Goal: Task Accomplishment & Management: Use online tool/utility

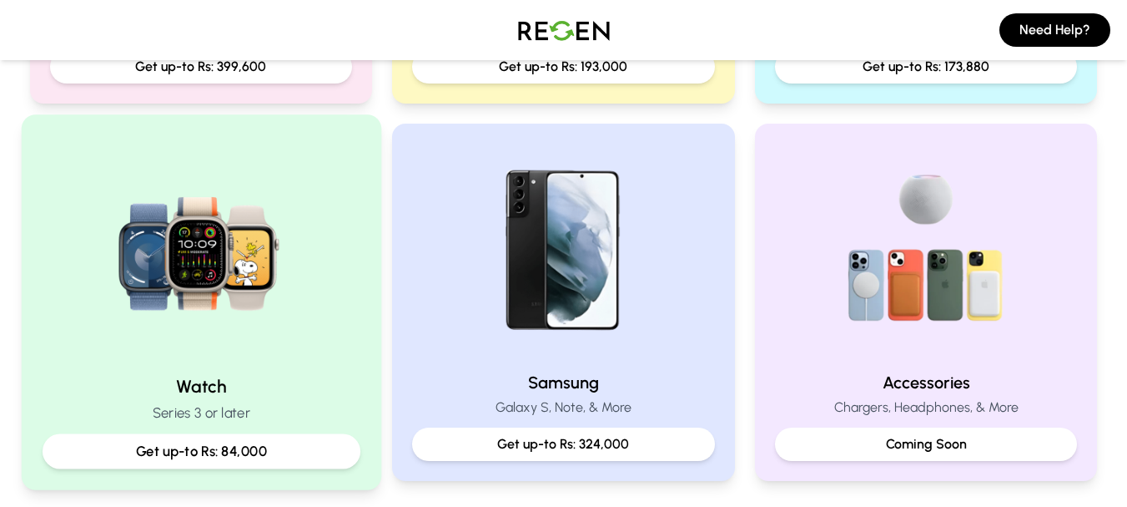
scroll to position [584, 0]
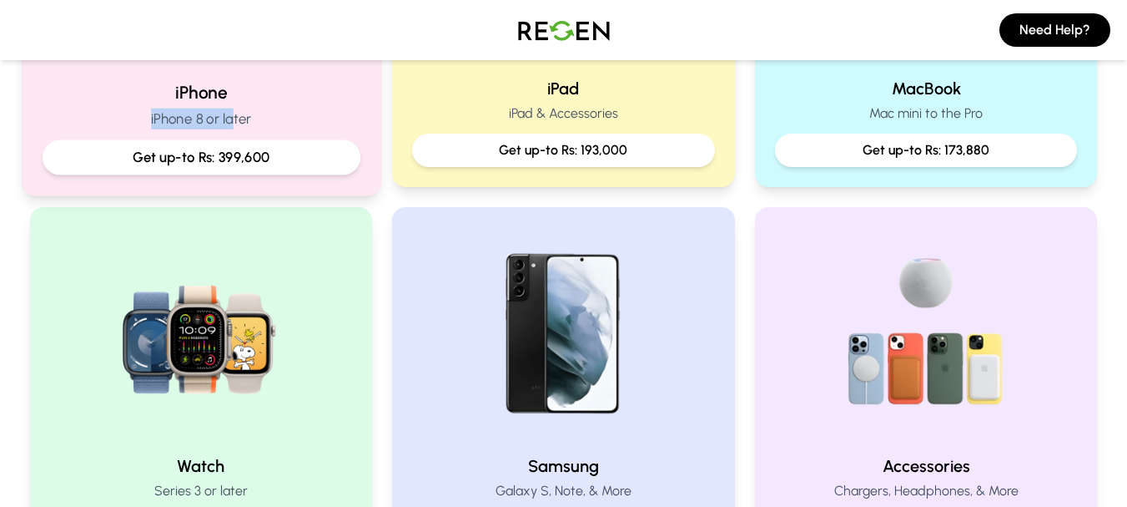
click at [234, 106] on div "iPhone iPhone 8 or later Get up-to Rs: 399,600" at bounding box center [201, 127] width 318 height 94
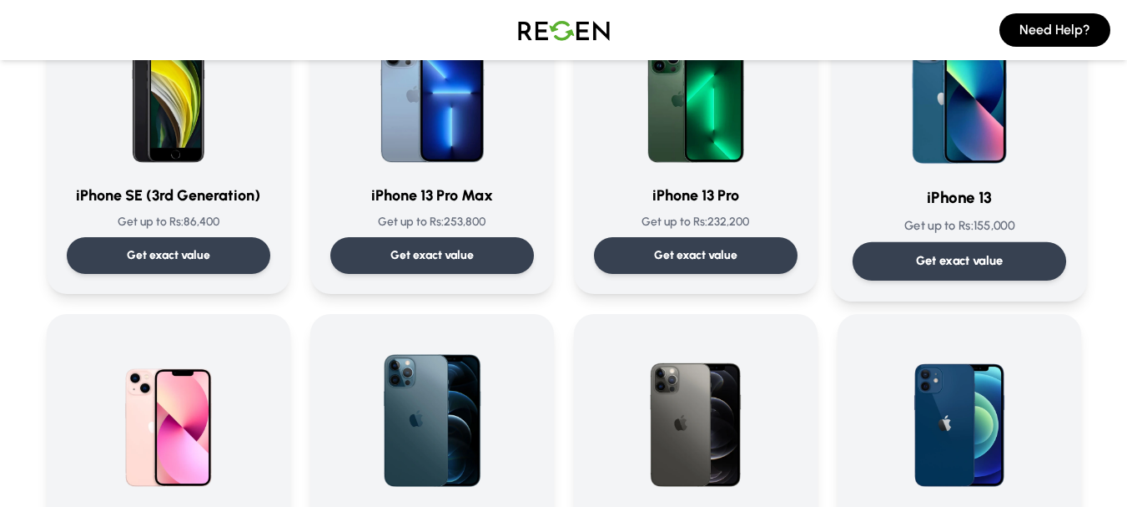
scroll to position [834, 0]
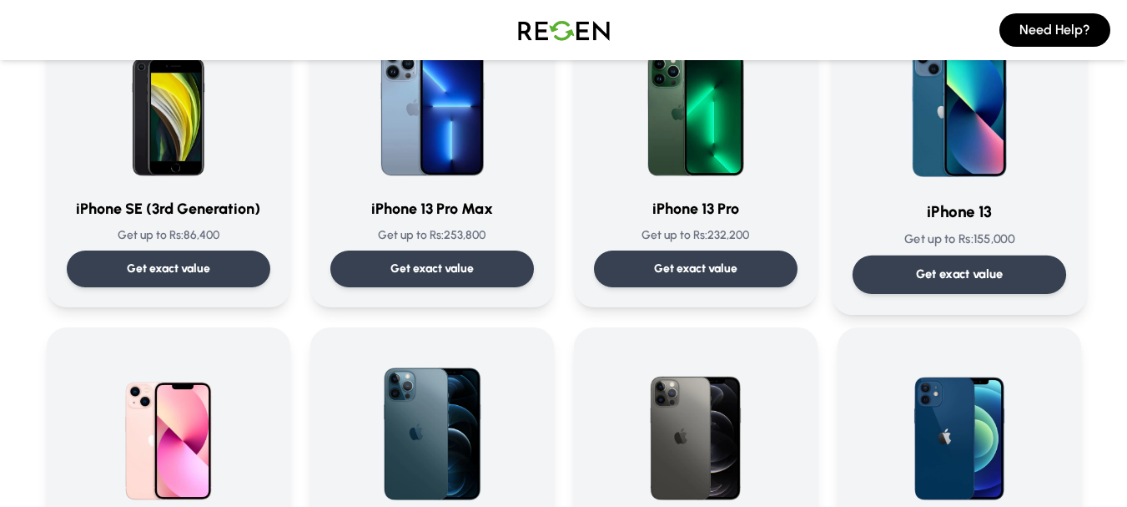
click at [935, 255] on div "Get exact value" at bounding box center [959, 274] width 214 height 38
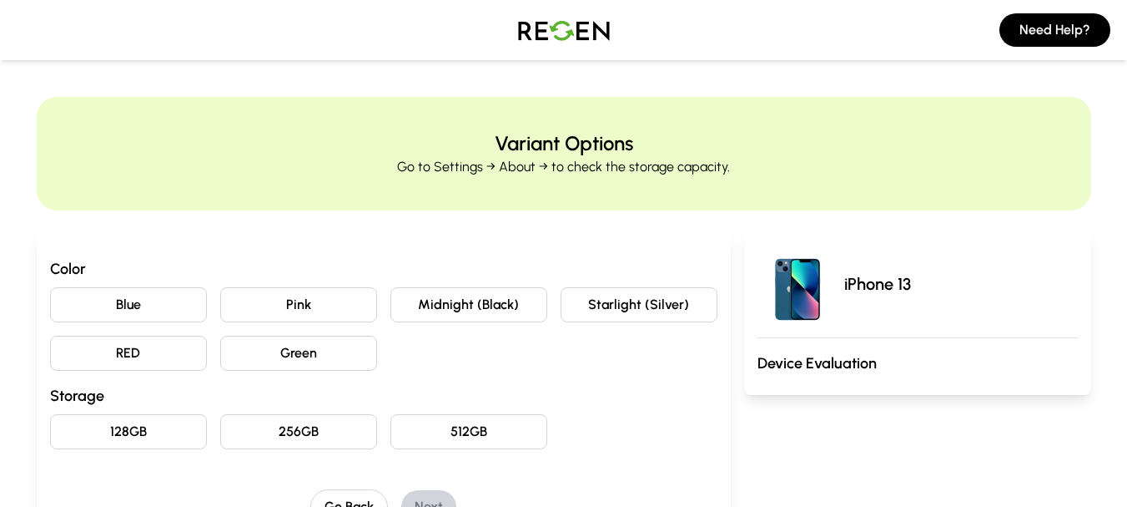
click at [149, 312] on button "Blue" at bounding box center [128, 304] width 157 height 35
click at [253, 300] on button "Pink" at bounding box center [298, 304] width 157 height 35
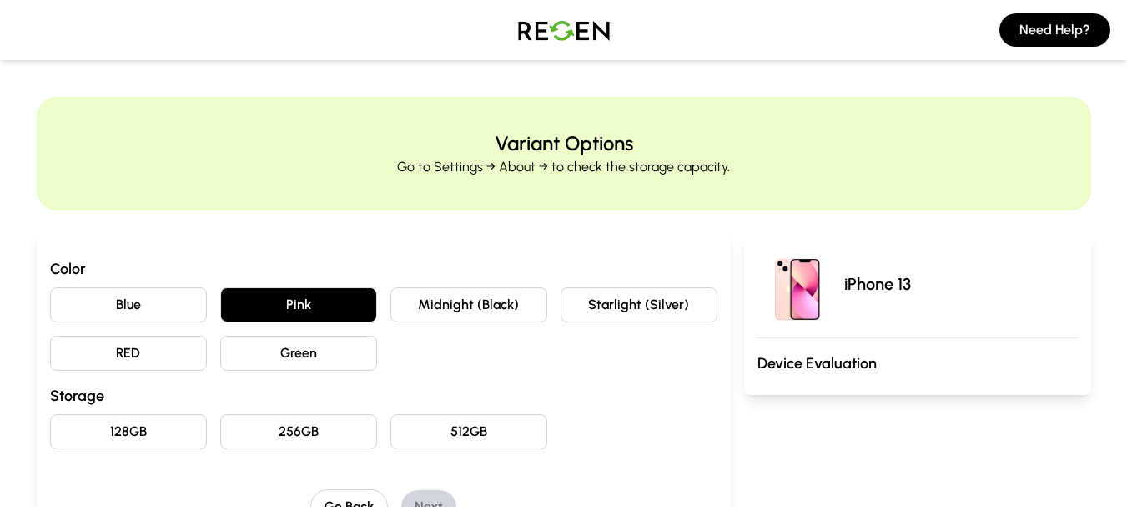
click at [423, 292] on button "Midnight (Black)" at bounding box center [469, 304] width 157 height 35
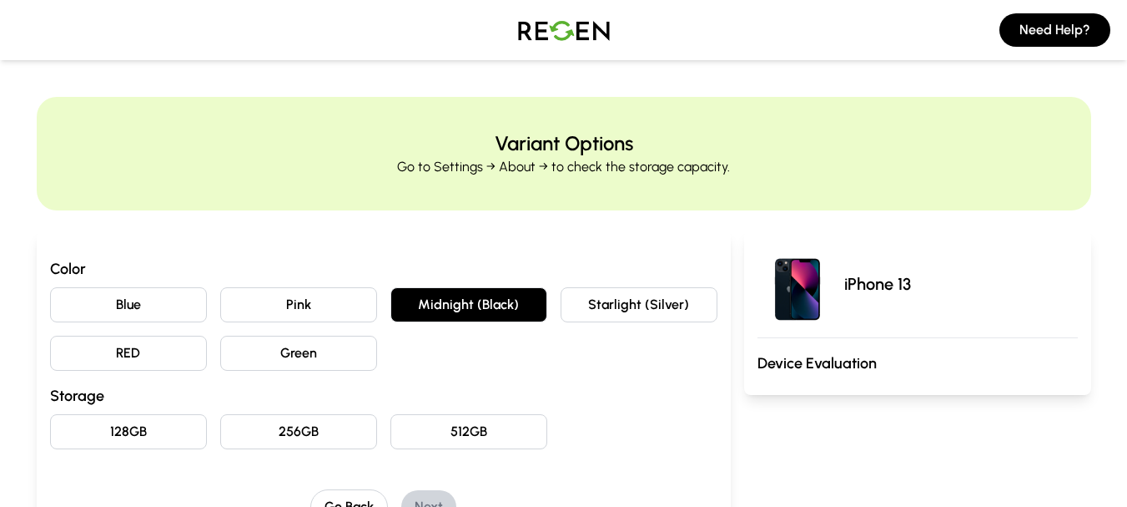
click at [593, 301] on button "Starlight (Silver)" at bounding box center [639, 304] width 157 height 35
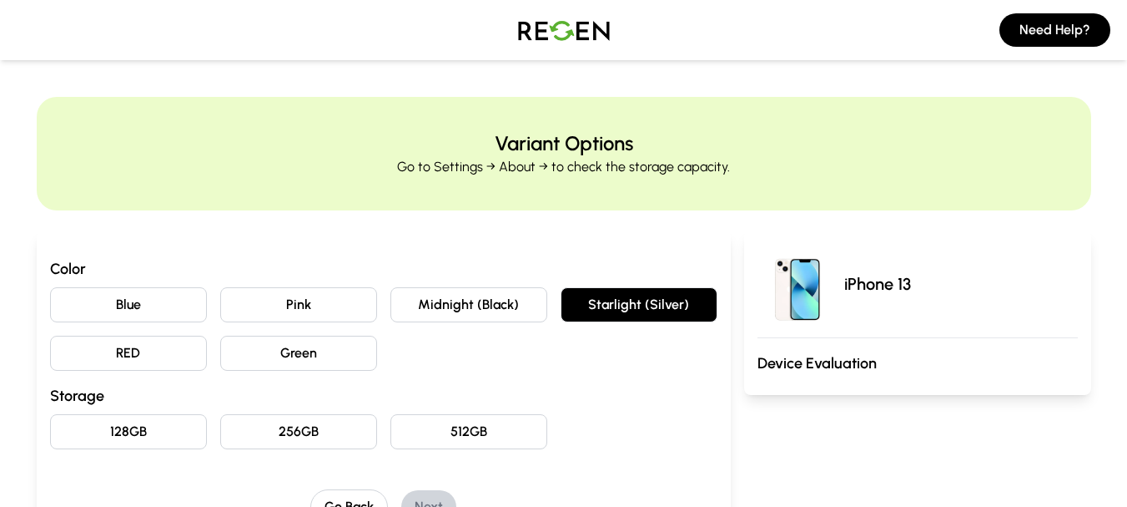
click at [129, 360] on button "RED" at bounding box center [128, 352] width 157 height 35
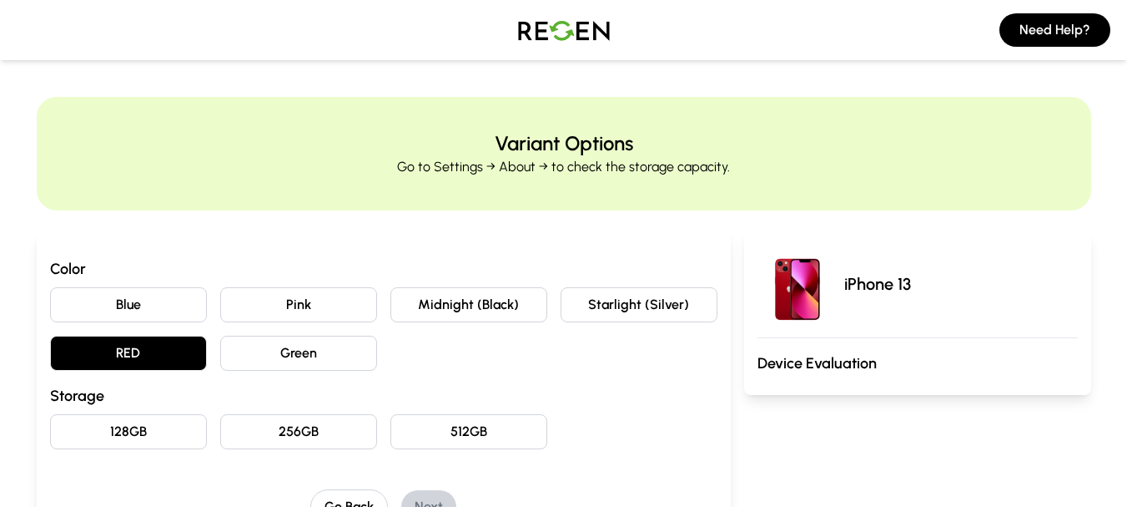
click at [285, 353] on button "Green" at bounding box center [298, 352] width 157 height 35
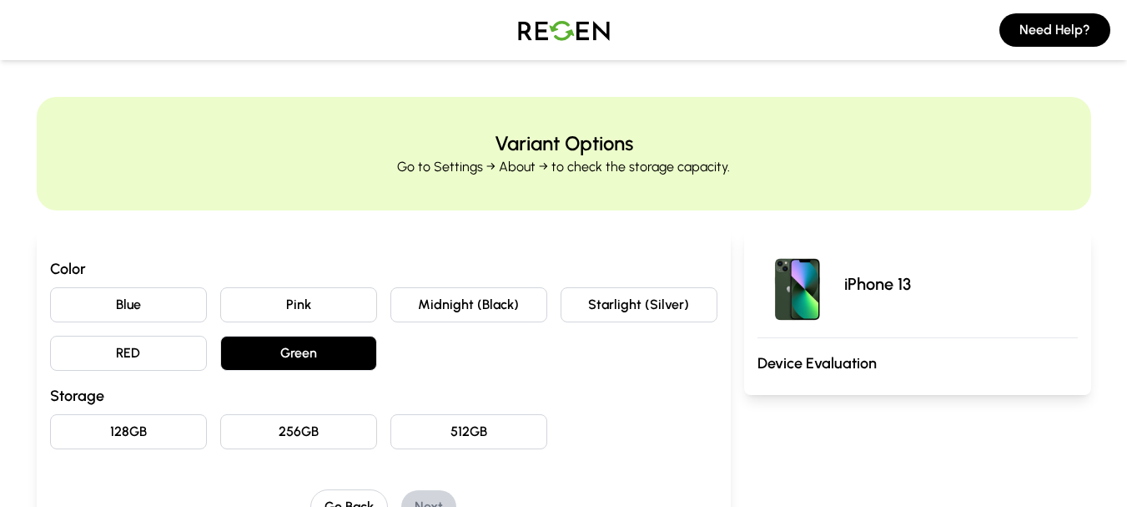
click at [454, 290] on button "Midnight (Black)" at bounding box center [469, 304] width 157 height 35
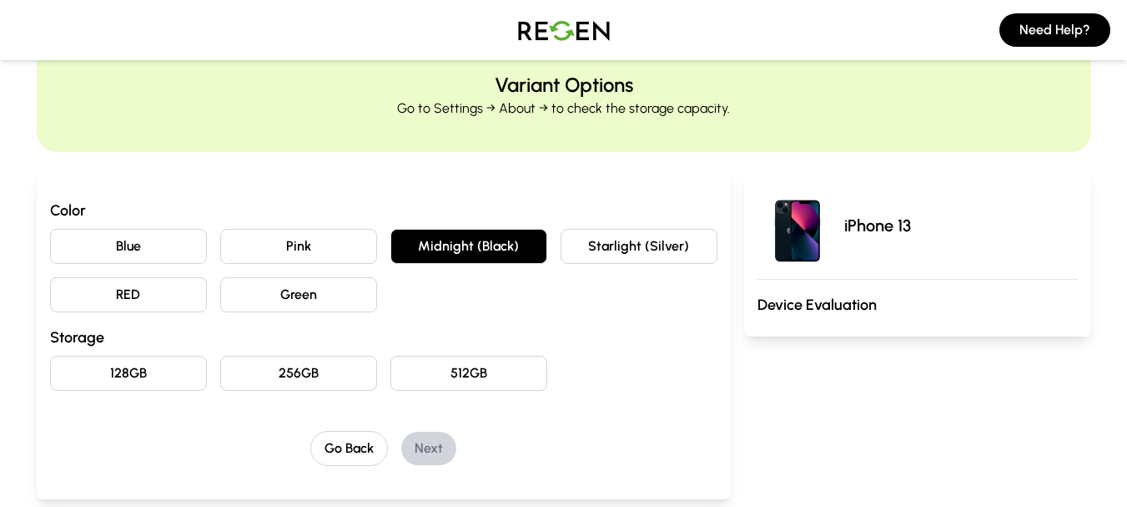
scroll to position [83, 0]
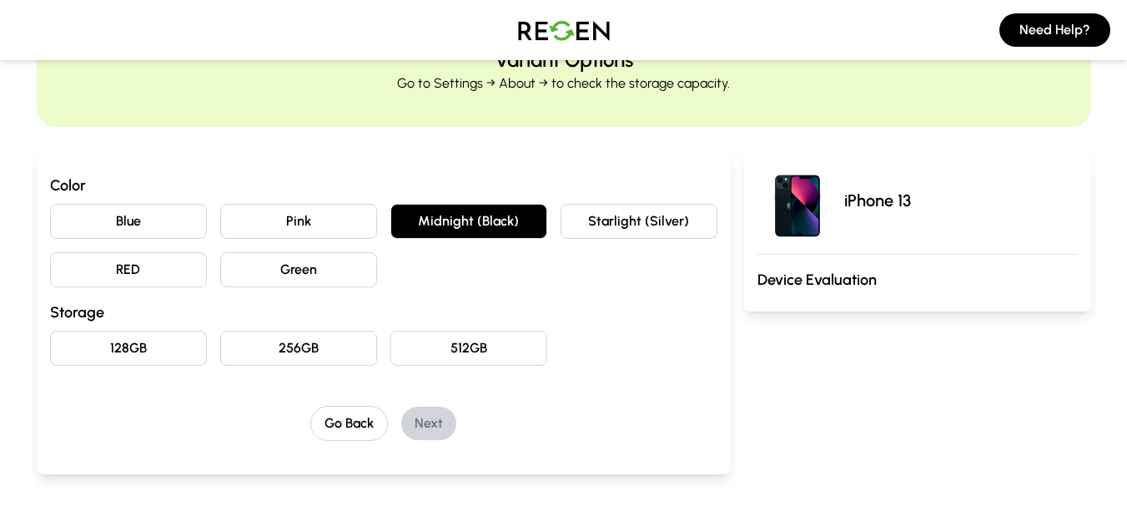
click at [159, 349] on button "128GB" at bounding box center [128, 347] width 157 height 35
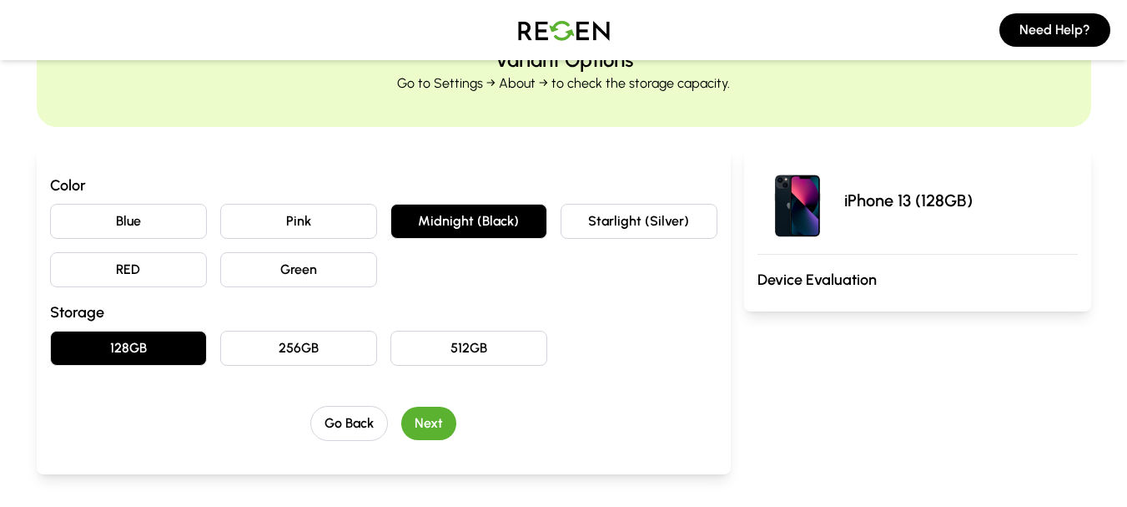
click at [330, 209] on button "Pink" at bounding box center [298, 221] width 157 height 35
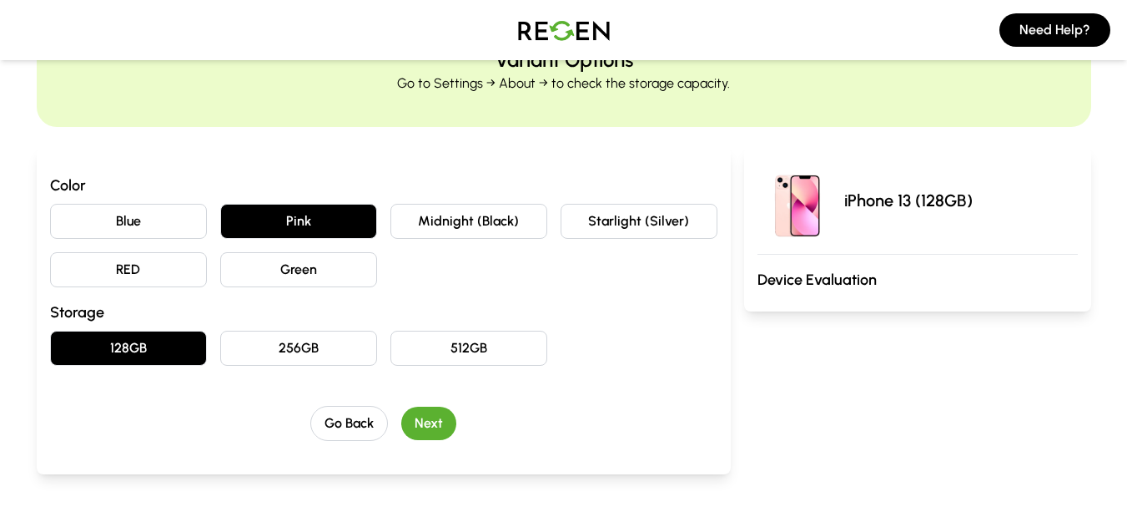
click at [429, 414] on button "Next" at bounding box center [428, 422] width 55 height 33
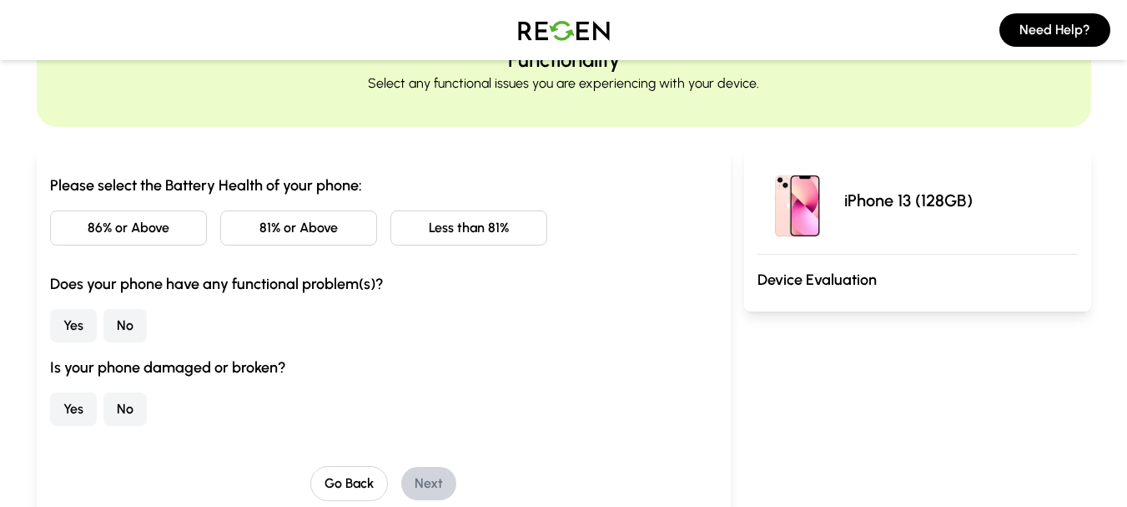
click at [182, 233] on button "86% or Above" at bounding box center [128, 227] width 157 height 35
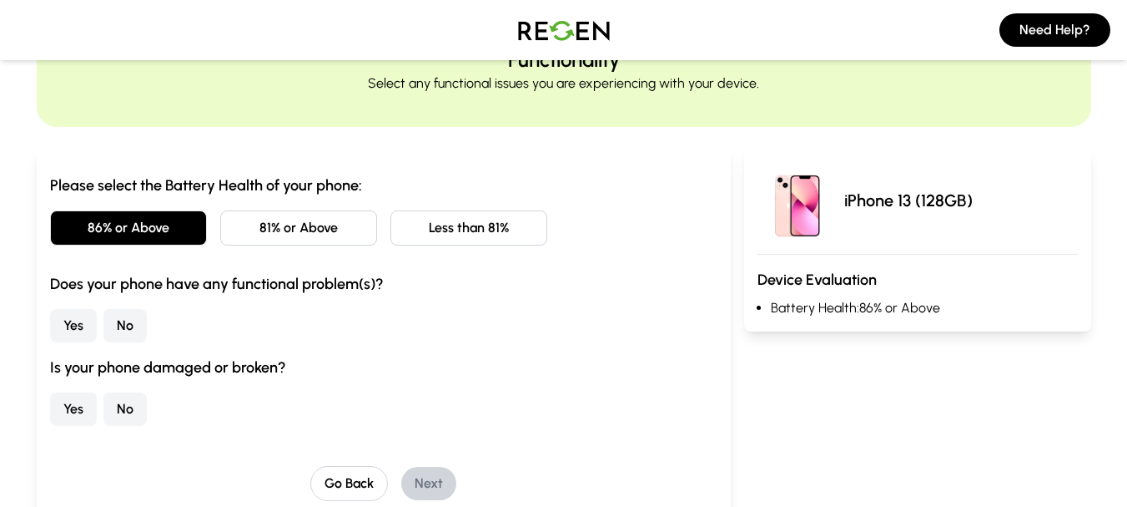
click at [124, 315] on button "No" at bounding box center [124, 325] width 43 height 33
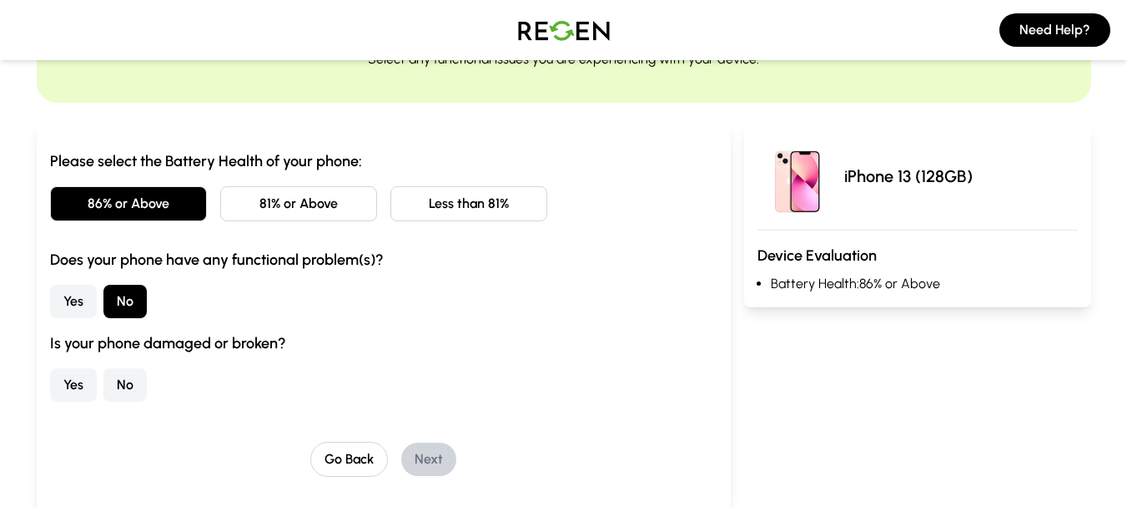
scroll to position [0, 0]
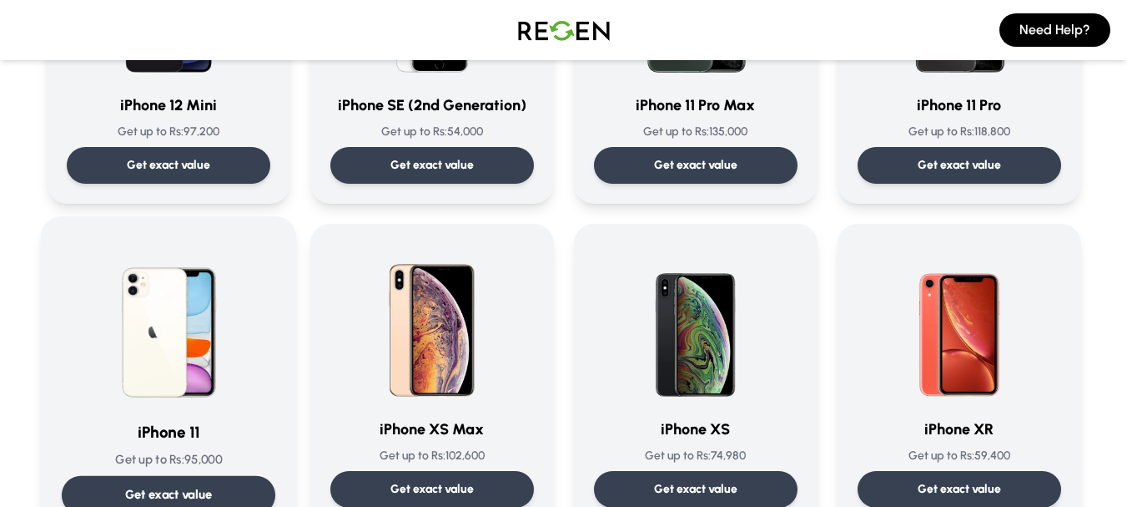
scroll to position [1669, 0]
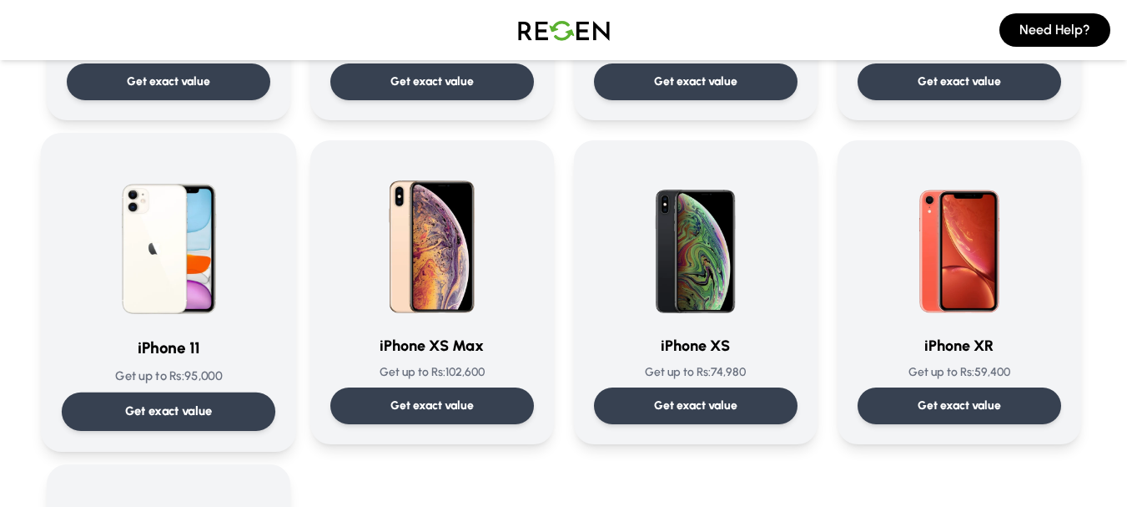
click at [189, 416] on p "Get exact value" at bounding box center [168, 411] width 88 height 18
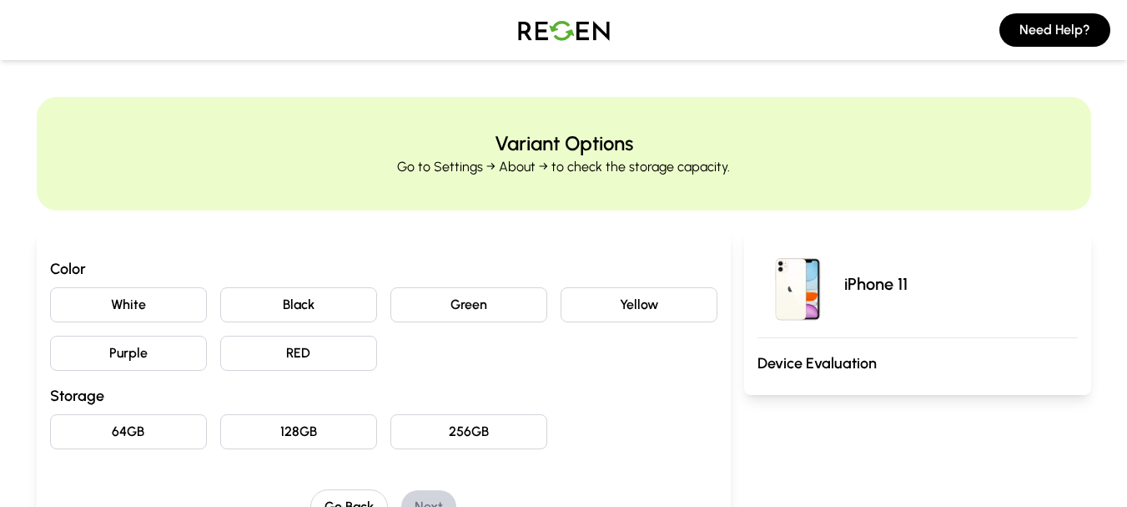
click at [441, 300] on button "Green" at bounding box center [469, 304] width 157 height 35
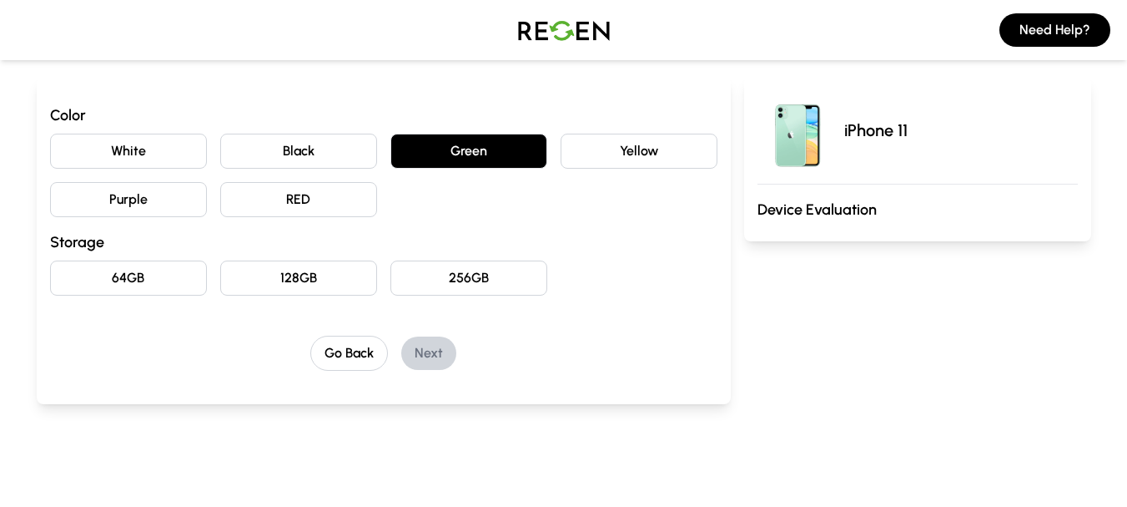
scroll to position [167, 0]
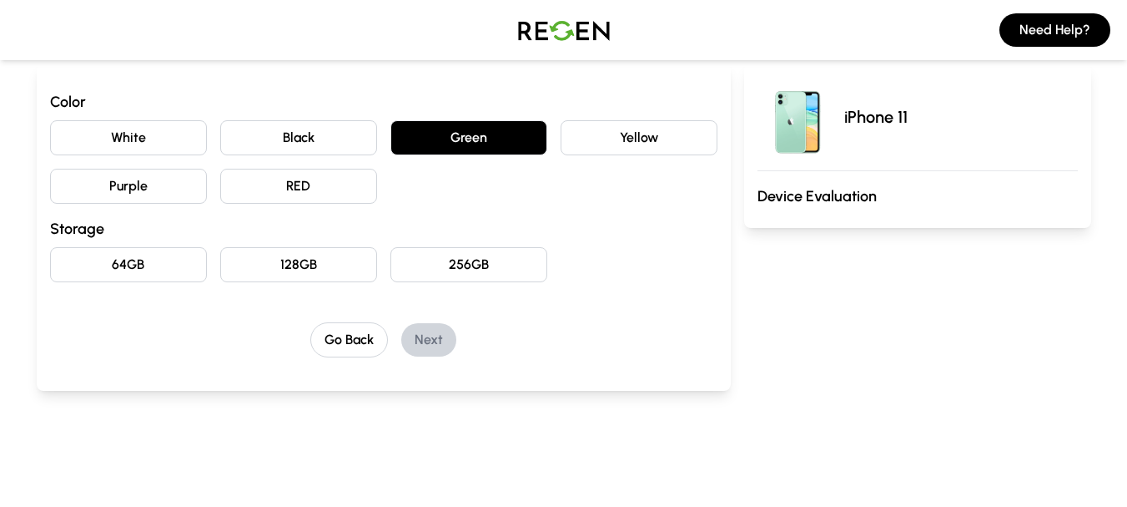
click at [160, 263] on button "64GB" at bounding box center [128, 264] width 157 height 35
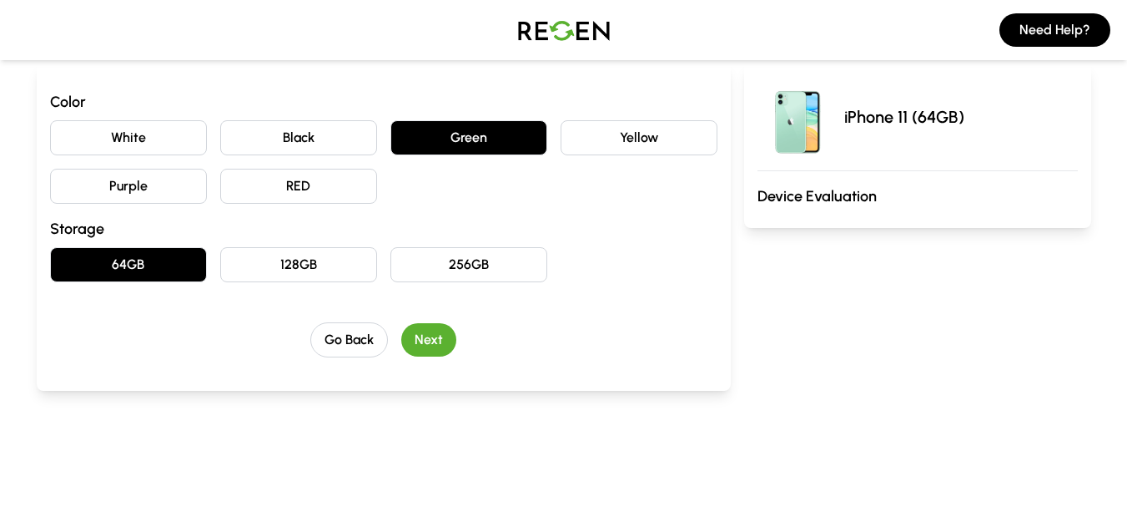
click at [423, 334] on button "Next" at bounding box center [428, 339] width 55 height 33
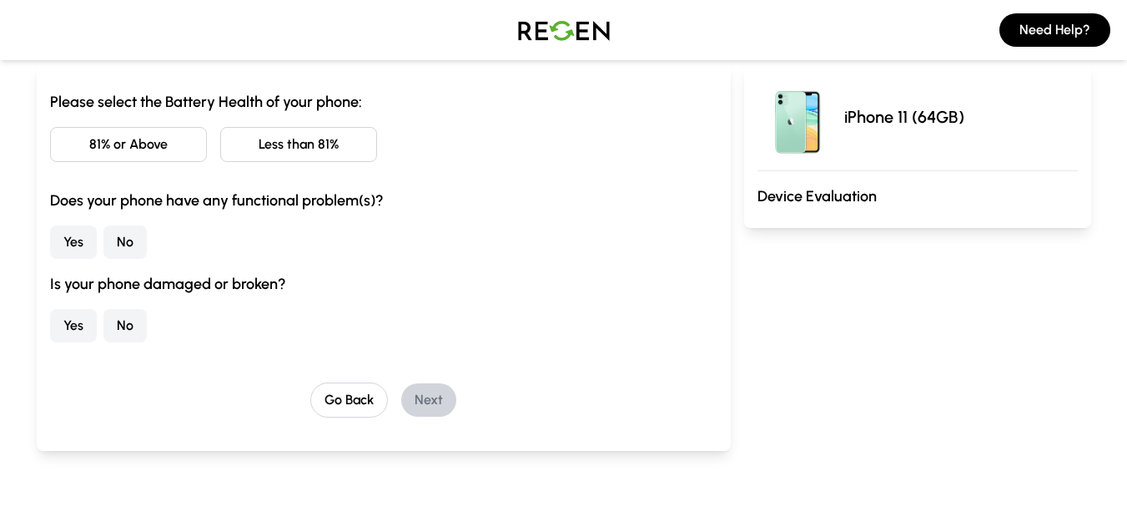
click at [139, 149] on button "81% or Above" at bounding box center [128, 144] width 157 height 35
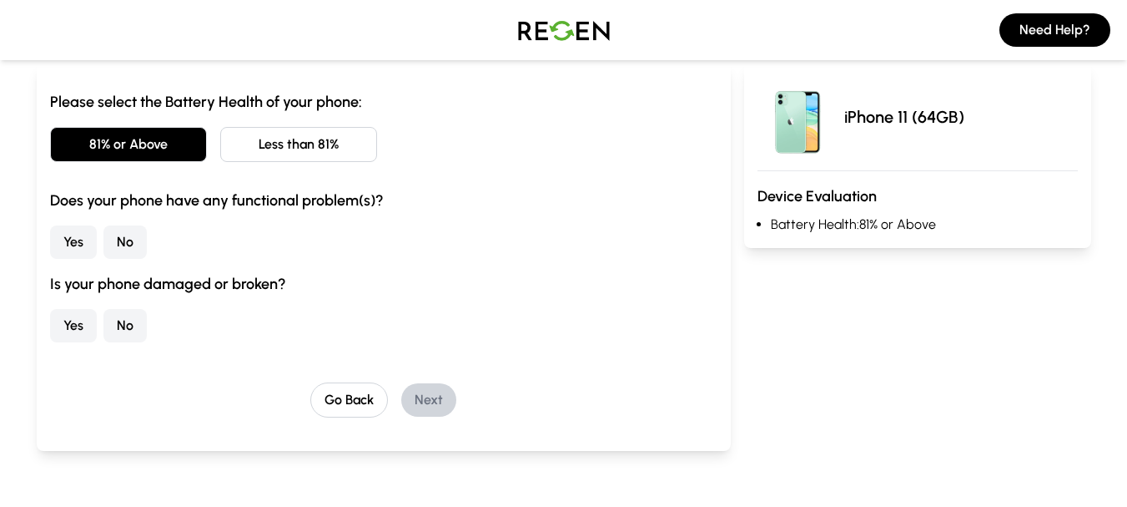
click at [129, 239] on button "No" at bounding box center [124, 241] width 43 height 33
click at [119, 328] on button "No" at bounding box center [124, 325] width 43 height 33
click at [436, 394] on button "Next" at bounding box center [428, 399] width 55 height 33
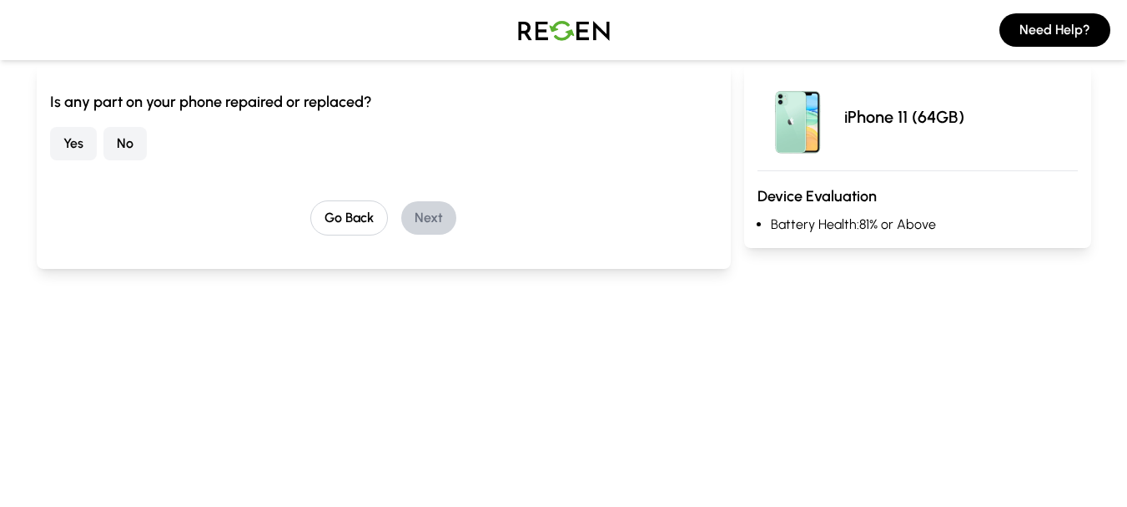
click at [140, 140] on button "No" at bounding box center [124, 143] width 43 height 33
click at [426, 224] on button "Next" at bounding box center [428, 217] width 55 height 33
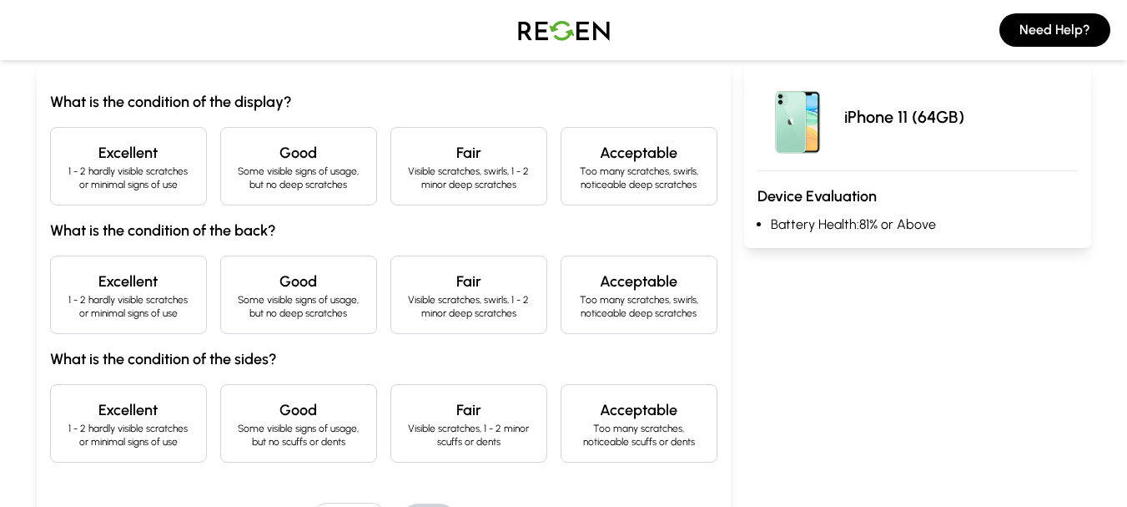
click at [135, 172] on p "1 - 2 hardly visible scratches or minimal signs of use" at bounding box center [128, 177] width 129 height 27
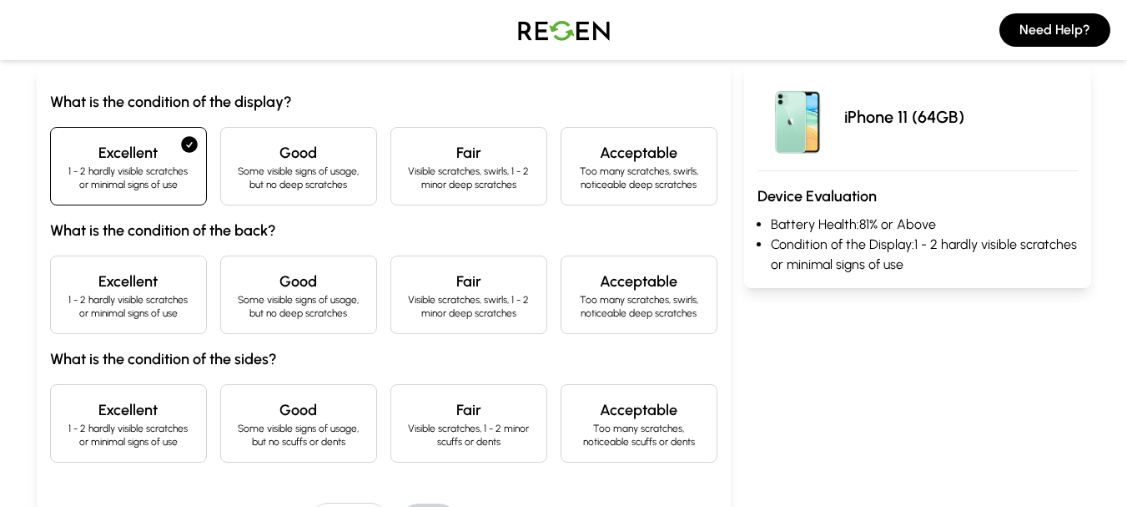
click at [141, 281] on h4 "Excellent" at bounding box center [128, 281] width 129 height 23
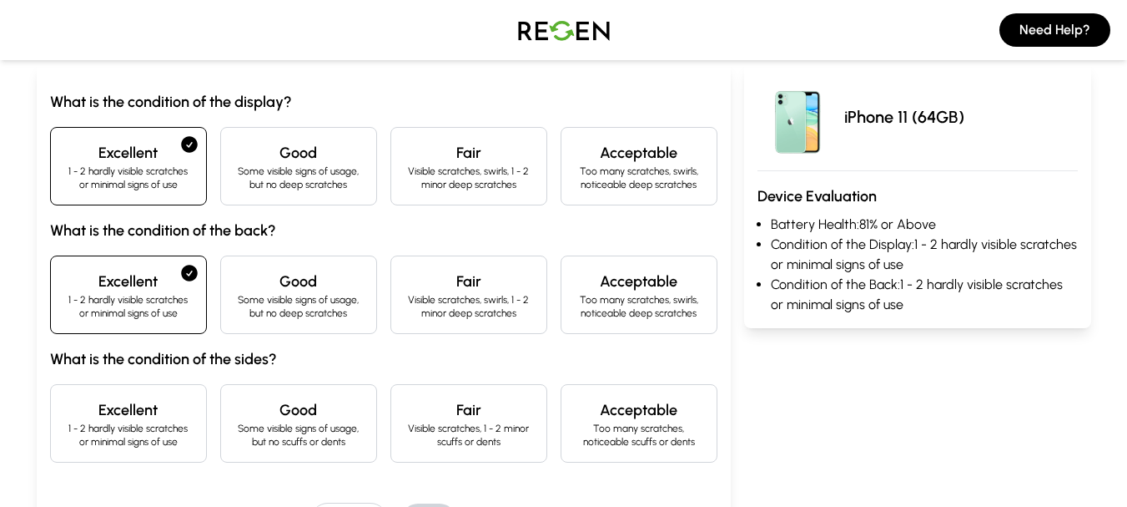
click at [161, 397] on div "Excellent 1 - 2 hardly visible scratches or minimal signs of use" at bounding box center [128, 423] width 157 height 78
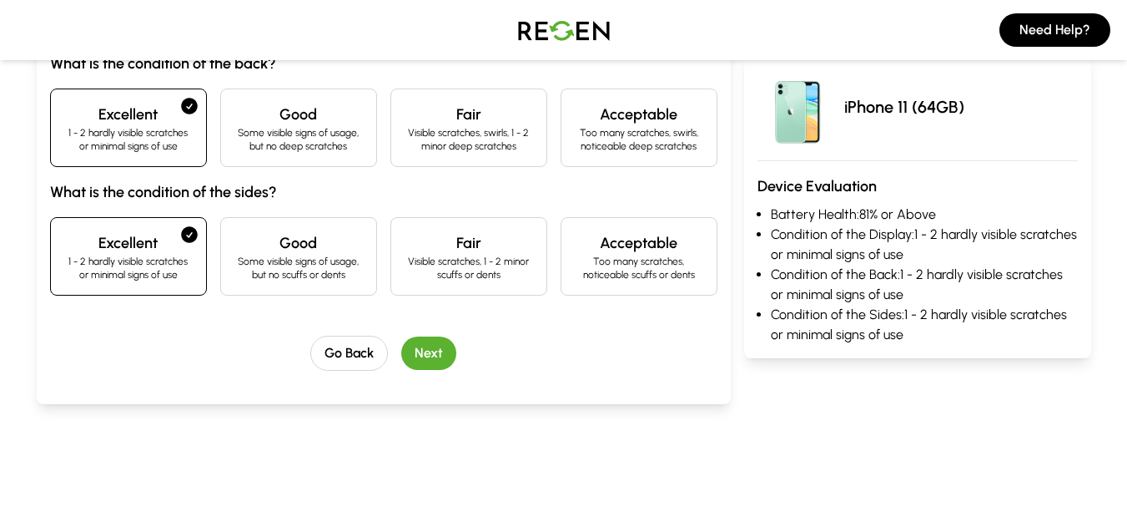
click at [417, 351] on button "Next" at bounding box center [428, 352] width 55 height 33
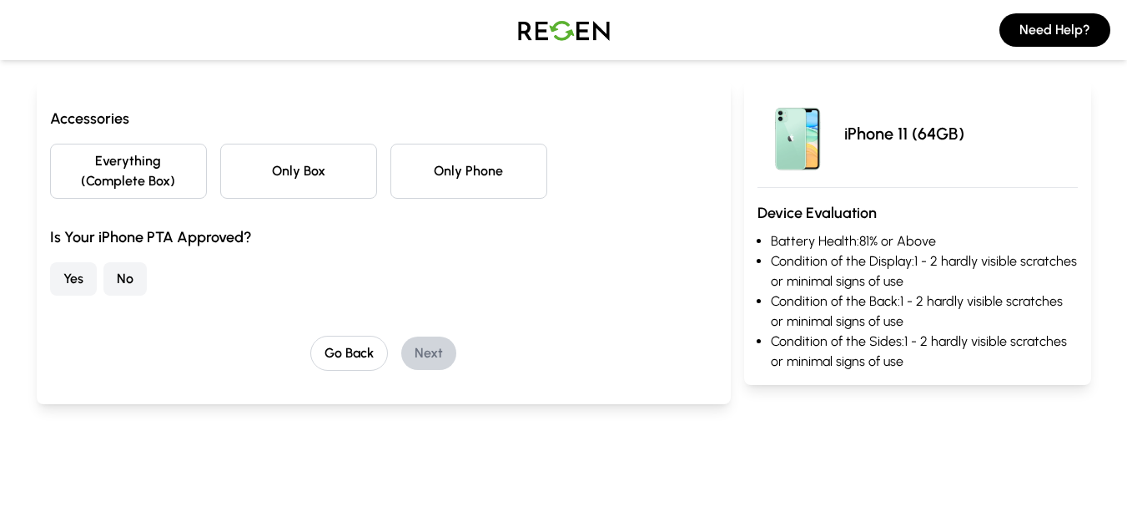
click at [63, 279] on button "Yes" at bounding box center [73, 278] width 47 height 33
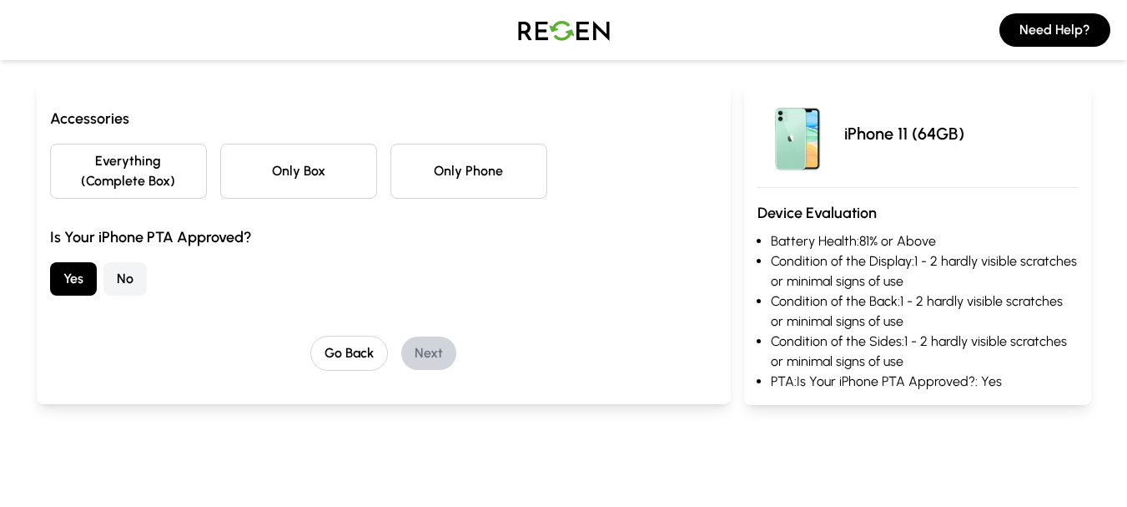
click at [154, 181] on button "Everything (Complete Box)" at bounding box center [128, 171] width 157 height 55
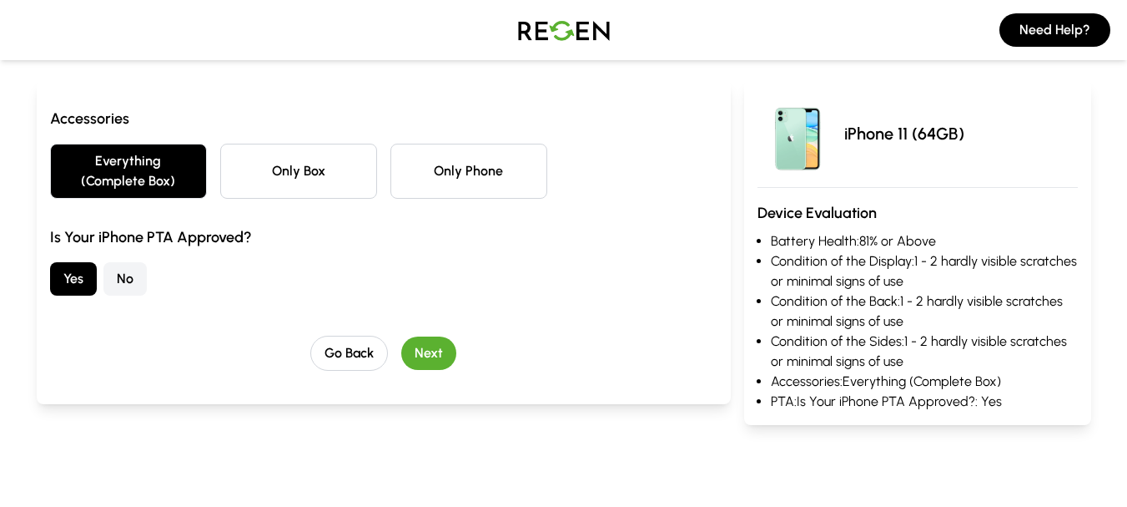
click at [445, 352] on button "Next" at bounding box center [428, 352] width 55 height 33
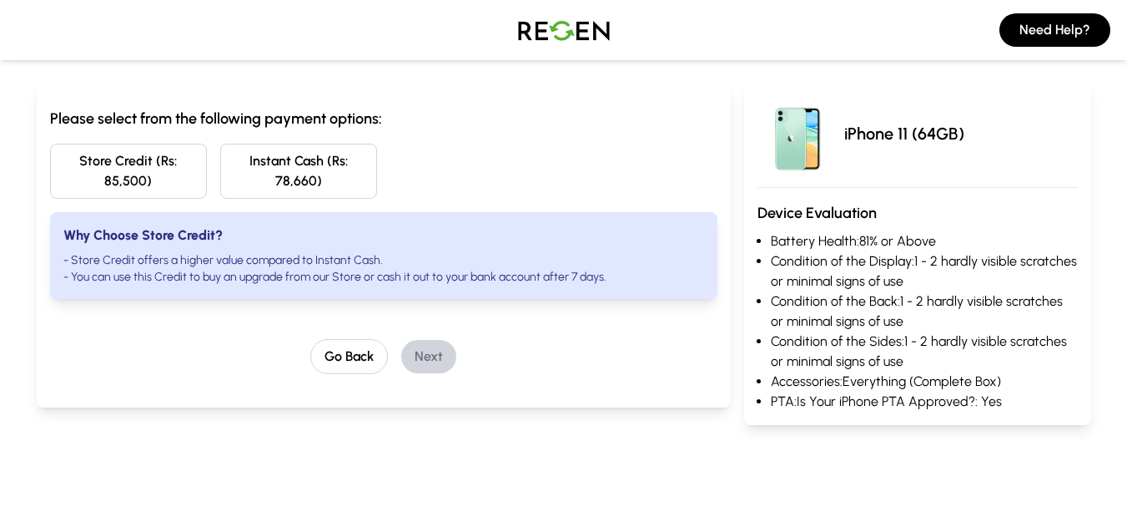
click at [170, 169] on button "Store Credit (Rs: 85,500)" at bounding box center [128, 171] width 157 height 55
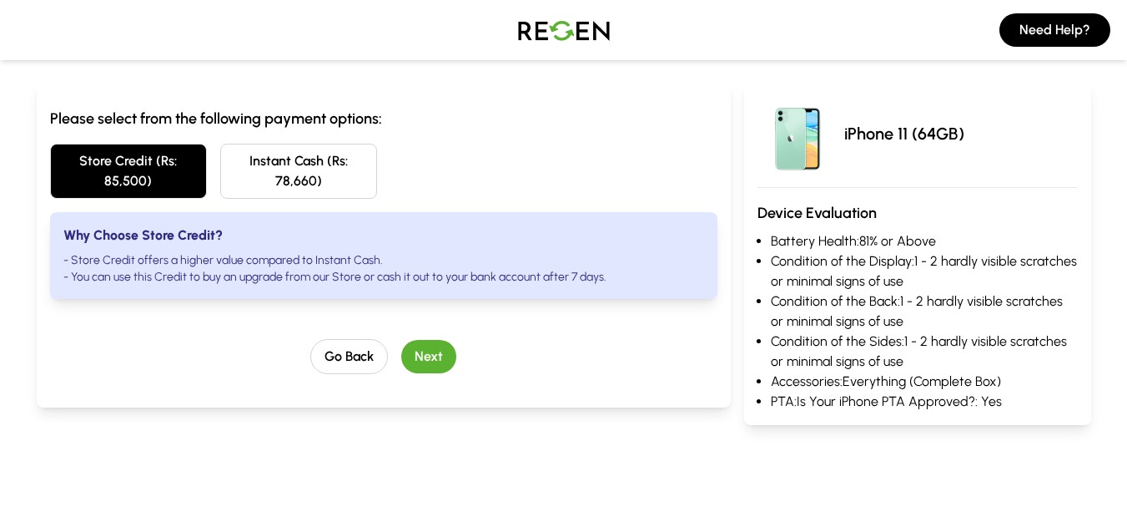
click at [421, 359] on button "Next" at bounding box center [428, 356] width 55 height 33
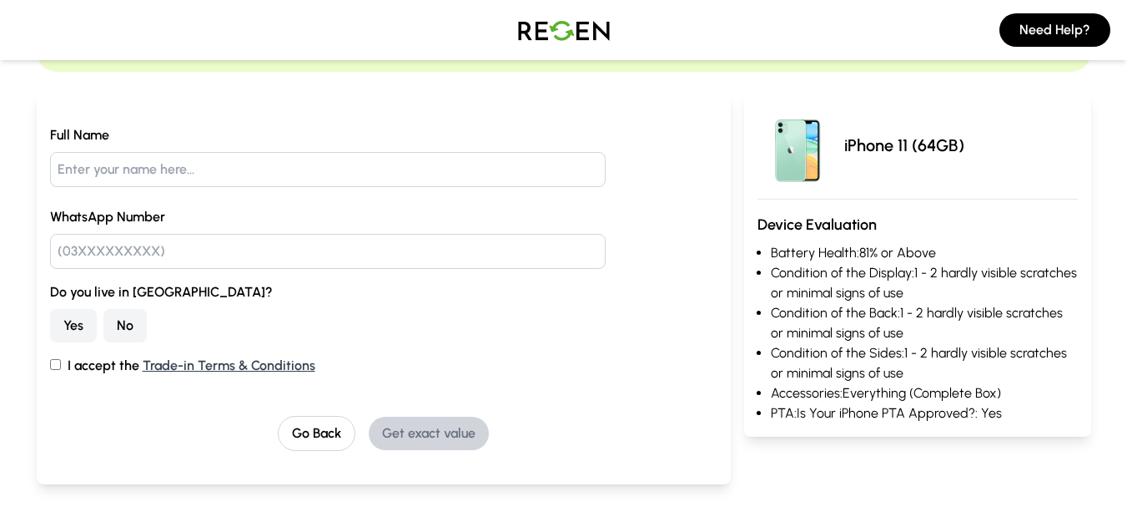
scroll to position [83, 0]
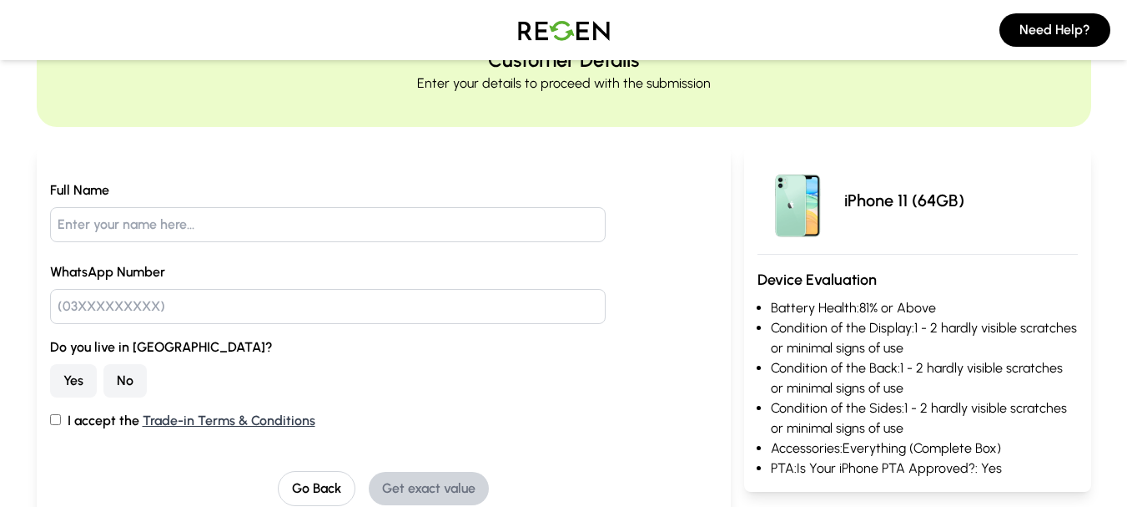
click at [126, 380] on button "No" at bounding box center [124, 380] width 43 height 33
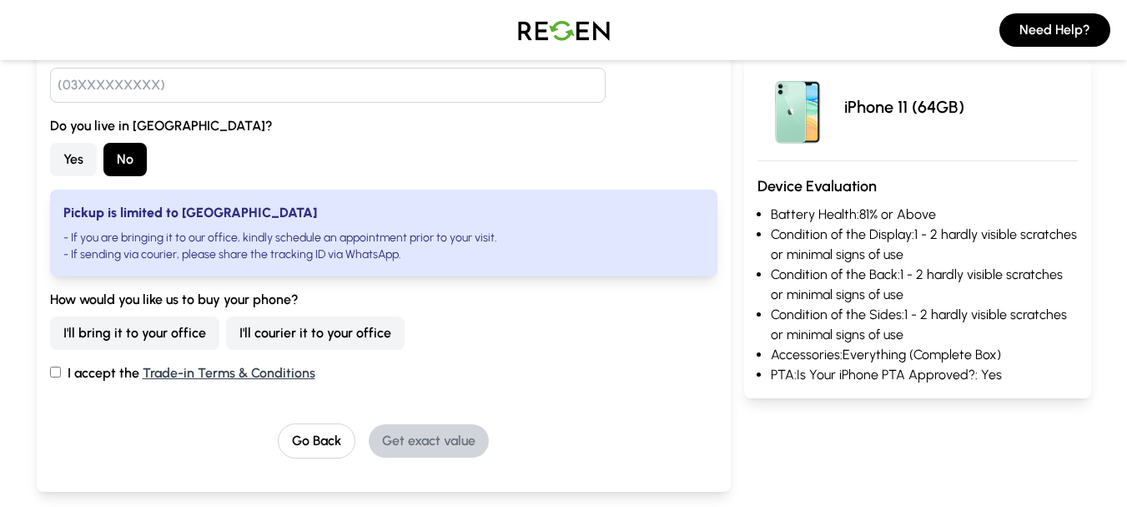
scroll to position [334, 0]
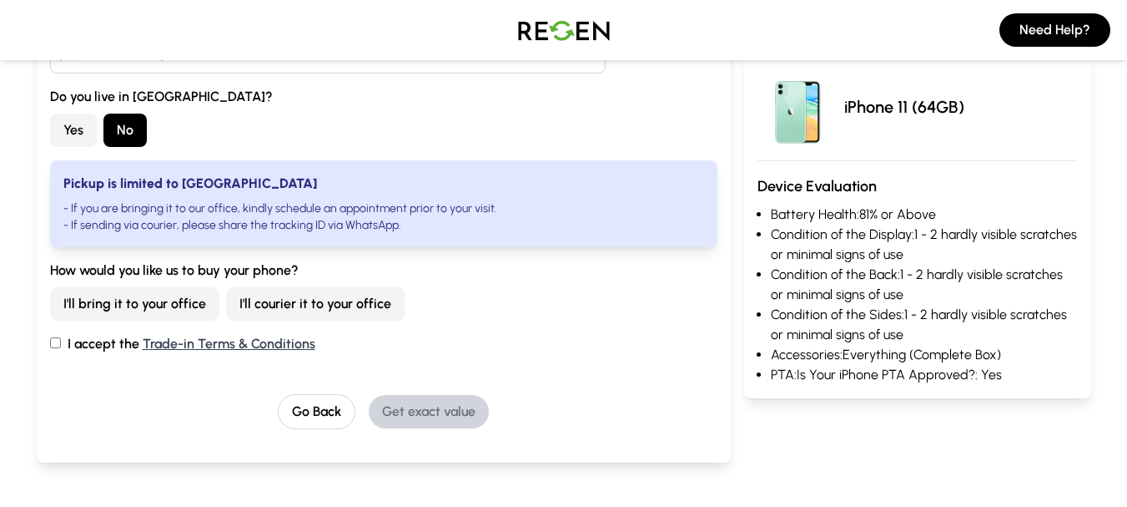
click at [174, 296] on button "I'll bring it to your office" at bounding box center [134, 303] width 169 height 33
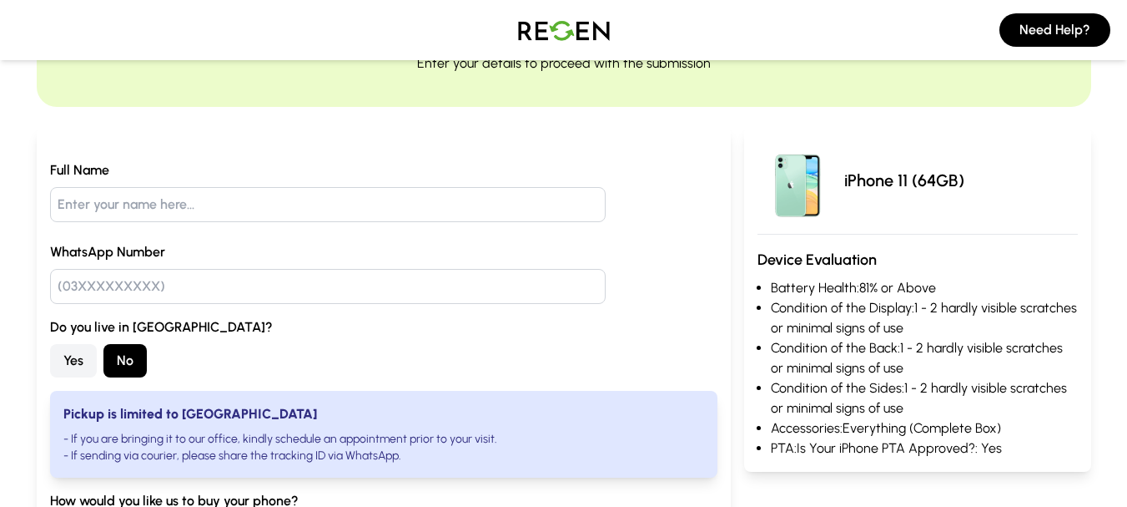
scroll to position [83, 0]
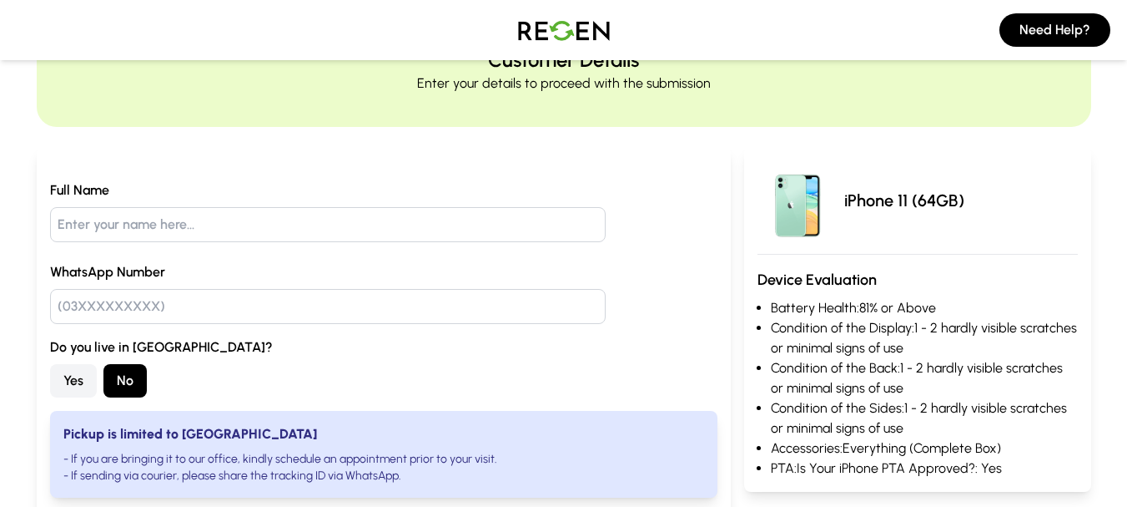
click at [189, 225] on input "text" at bounding box center [328, 224] width 557 height 35
type input "[PERSON_NAME]"
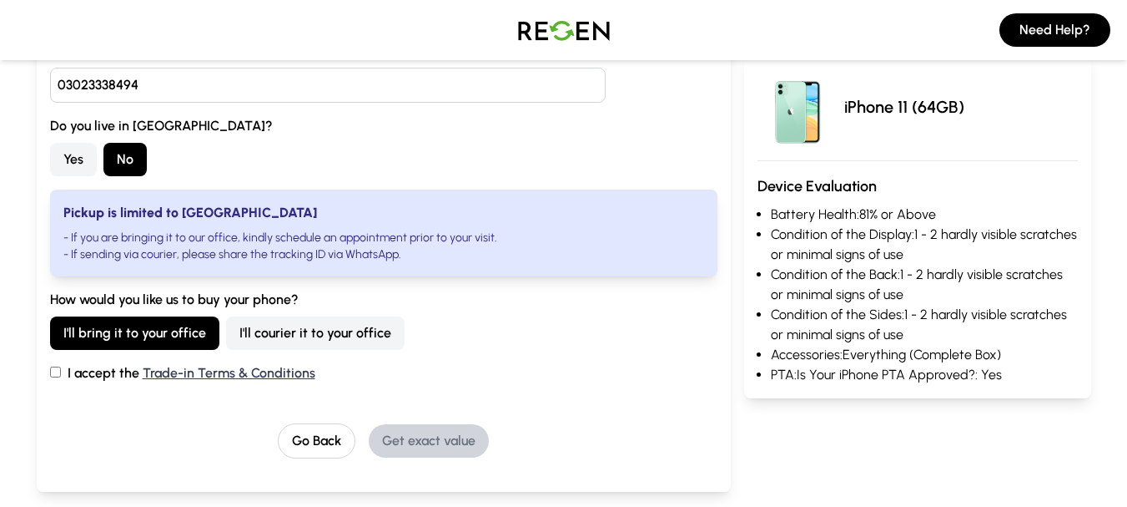
scroll to position [334, 0]
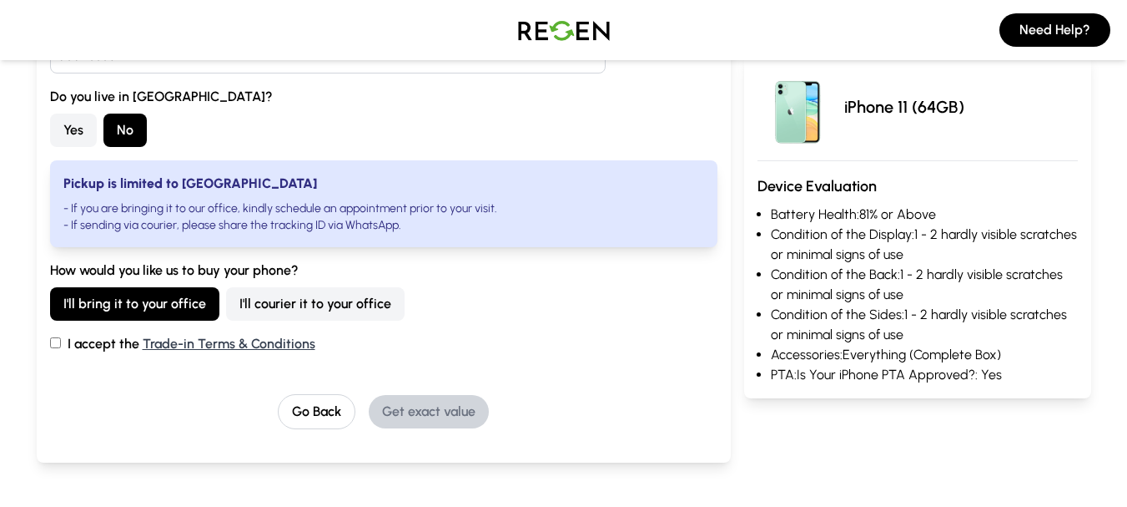
type input "03023338494"
click at [58, 341] on input "I accept the Trade-in Terms & Conditions" at bounding box center [55, 342] width 11 height 11
checkbox input "true"
click at [408, 414] on button "Get exact value" at bounding box center [429, 411] width 120 height 33
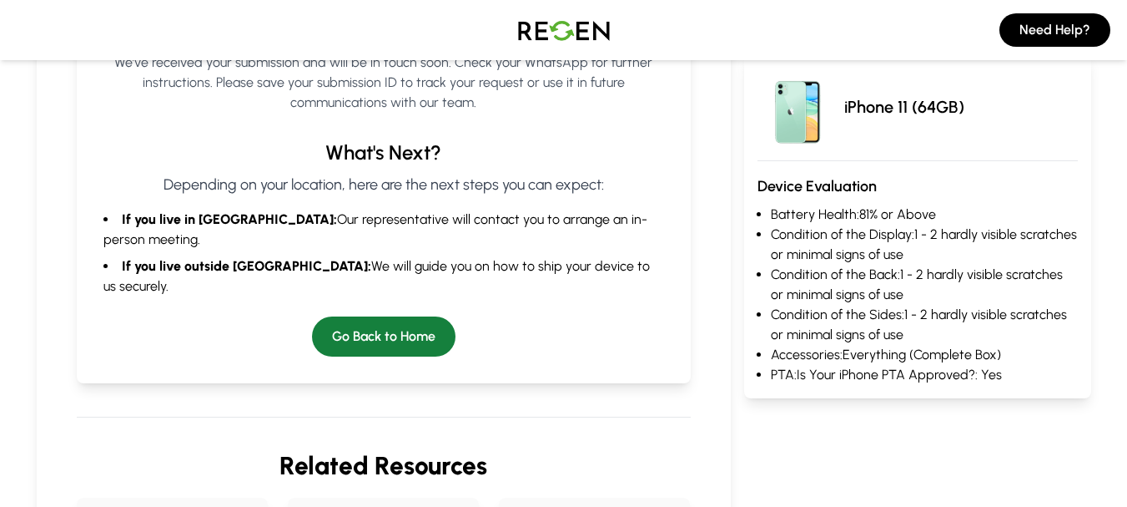
scroll to position [417, 0]
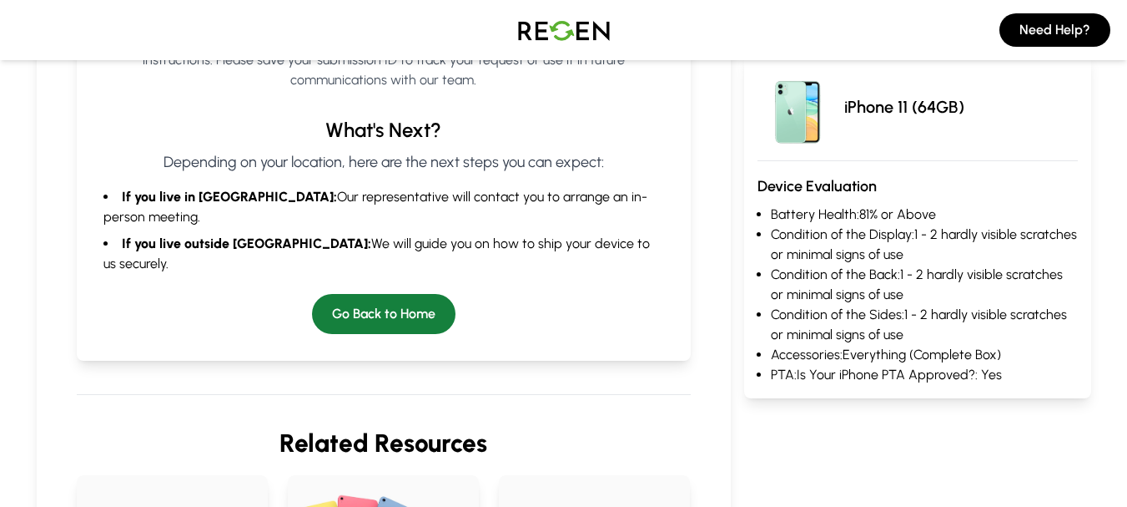
click at [394, 294] on button "Go Back to Home" at bounding box center [384, 314] width 144 height 40
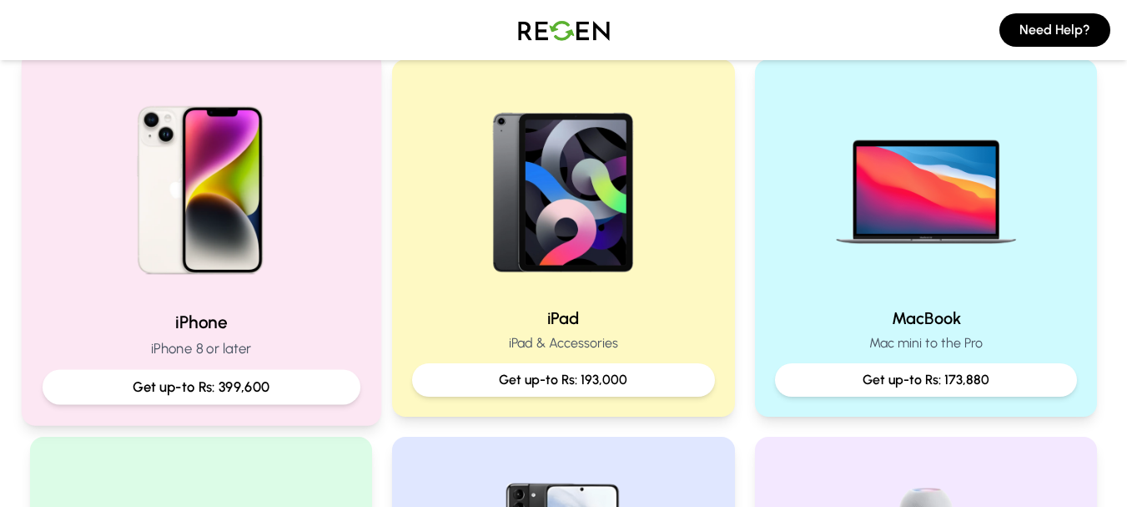
scroll to position [417, 0]
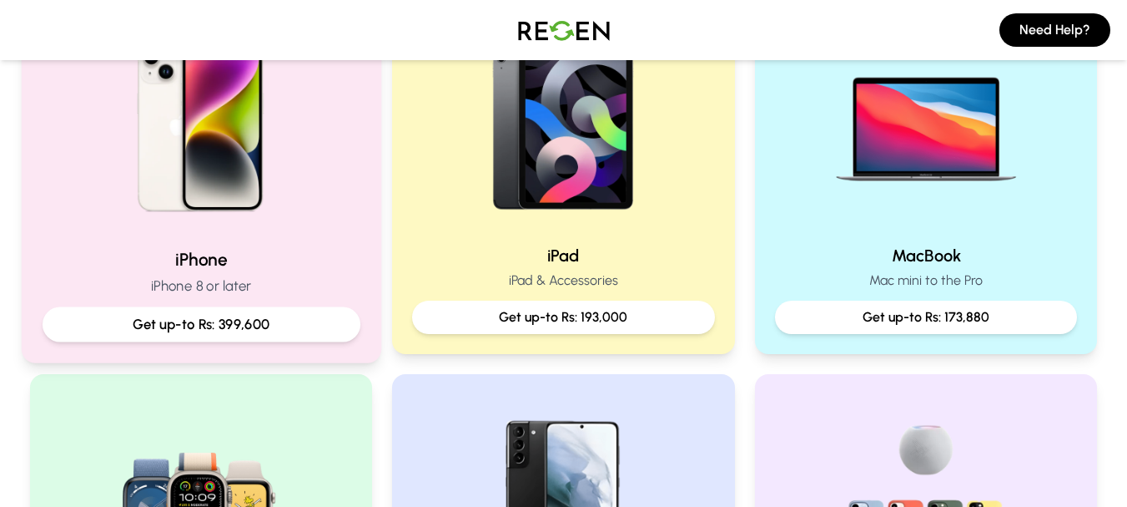
click at [298, 240] on div "iPhone iPhone 8 or later Get up-to Rs: 399,600" at bounding box center [201, 174] width 360 height 375
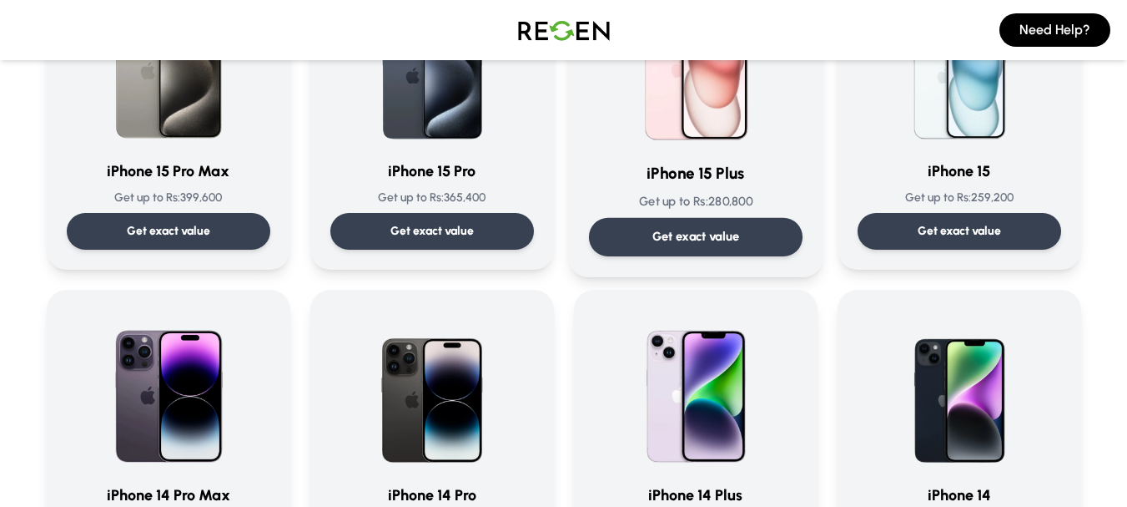
scroll to position [250, 0]
